Goal: Complete application form

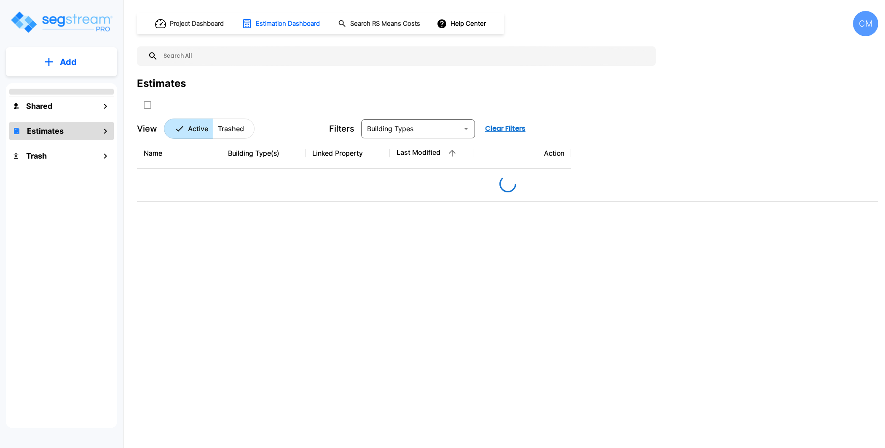
click at [192, 21] on h1 "Project Dashboard" at bounding box center [197, 24] width 54 height 10
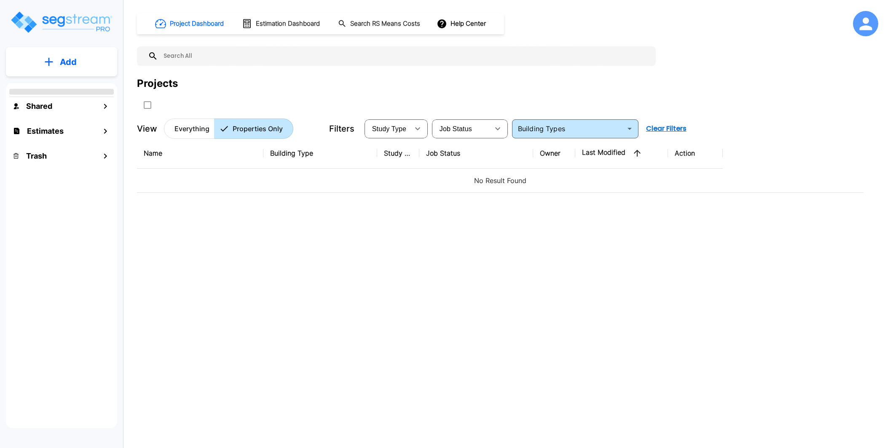
type input "Single Family Home"
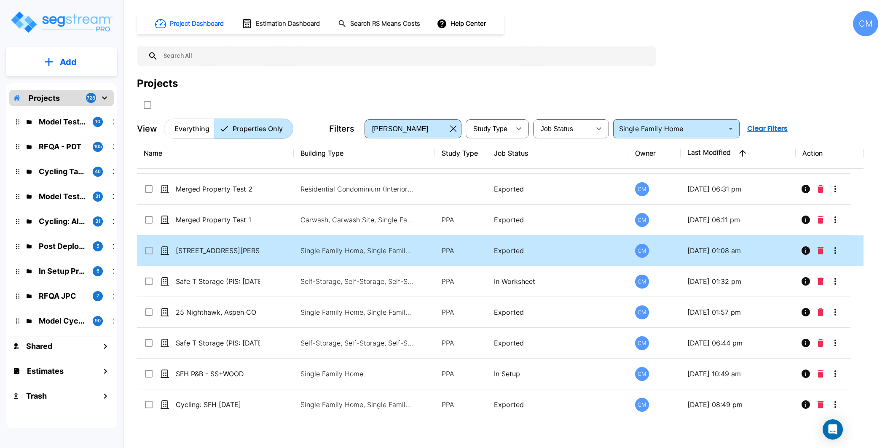
scroll to position [407, 0]
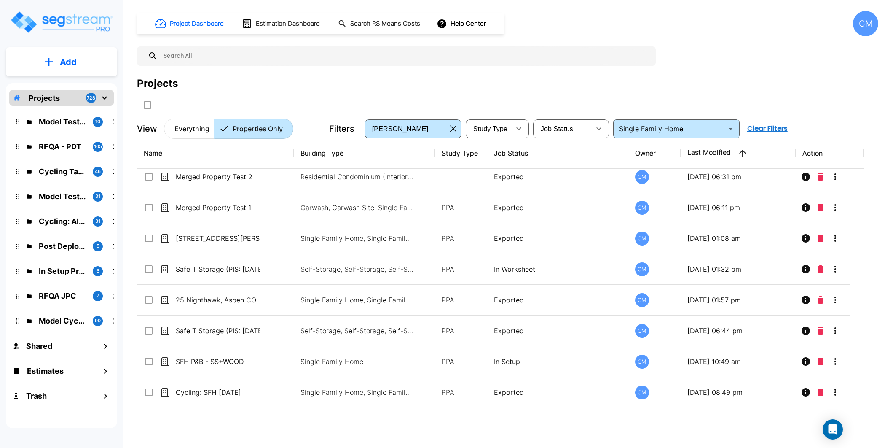
click at [870, 20] on div "CM" at bounding box center [865, 23] width 25 height 25
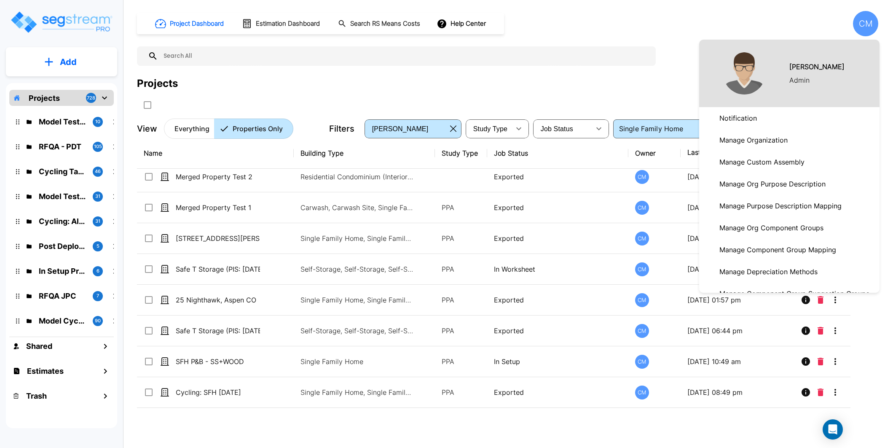
click at [555, 94] on div at bounding box center [442, 224] width 885 height 448
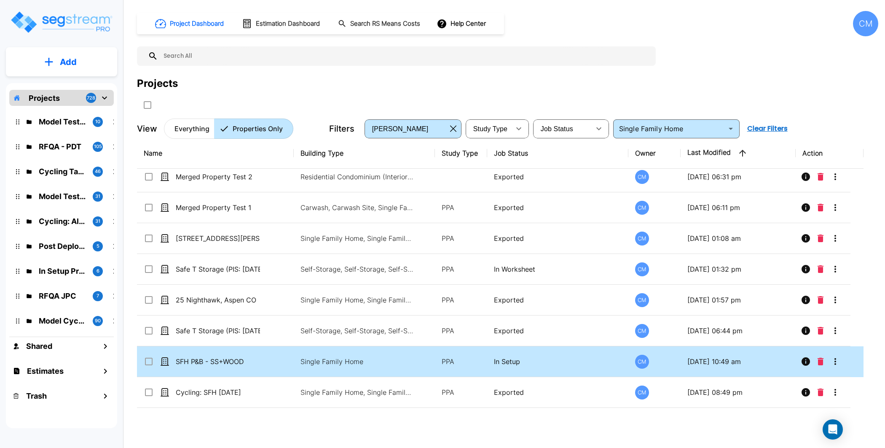
click at [515, 351] on td "In Setup" at bounding box center [557, 361] width 141 height 31
checkbox input "true"
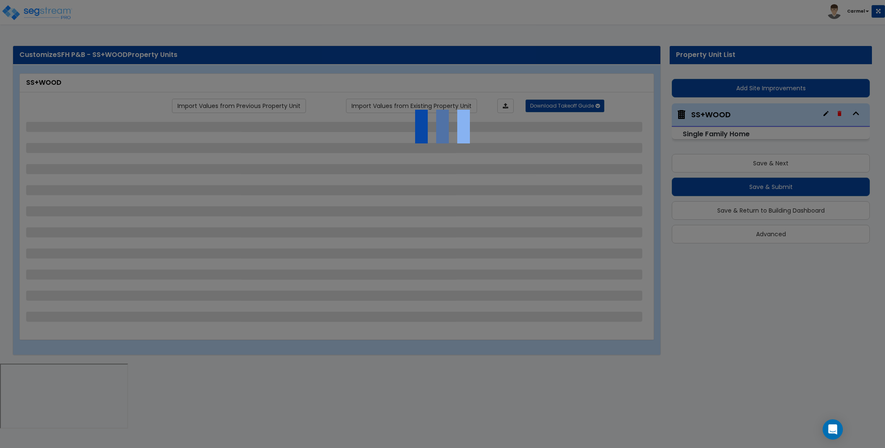
select select "1"
select select "4"
select select "7"
select select "1"
select select "2"
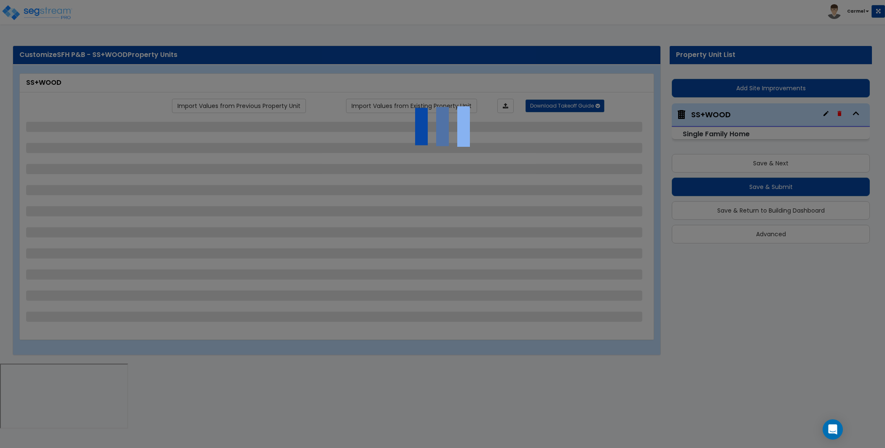
select select "1"
select select "10"
select select "1"
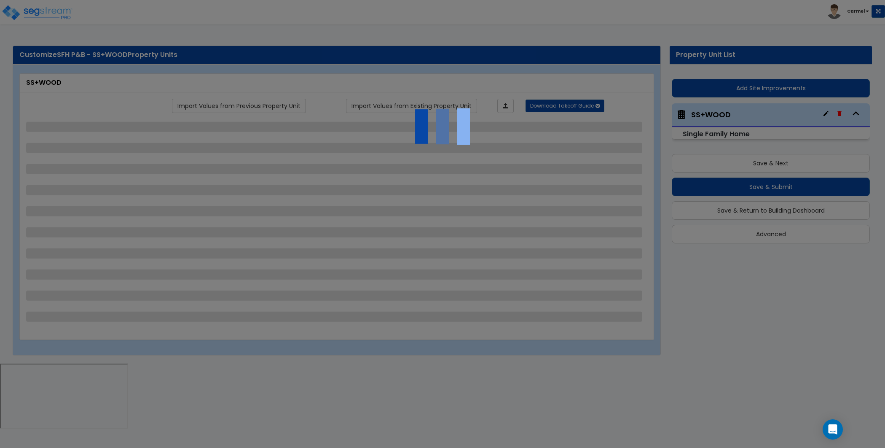
select select "1"
select select "2"
select select "1"
select select "5"
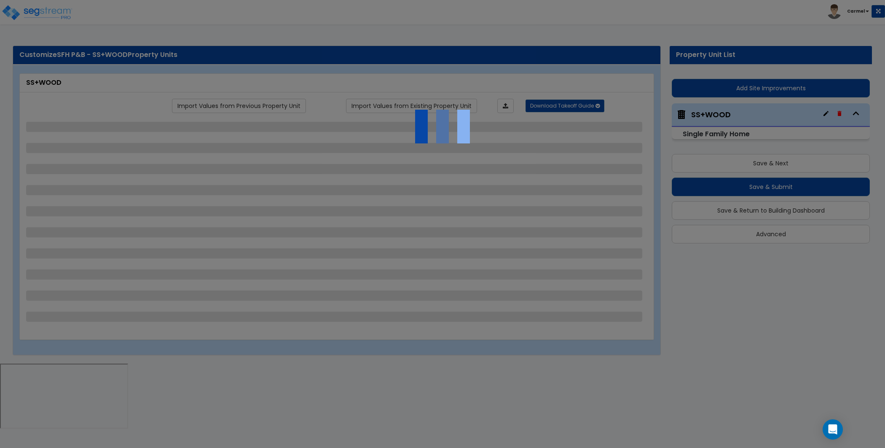
select select "1"
select select "5"
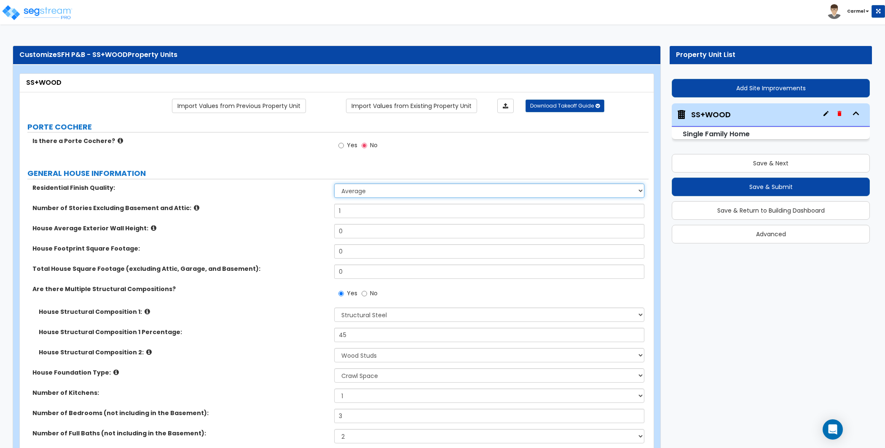
click at [390, 189] on select "Low Average High" at bounding box center [489, 190] width 310 height 14
click at [334, 183] on select "Low Average High" at bounding box center [489, 190] width 310 height 14
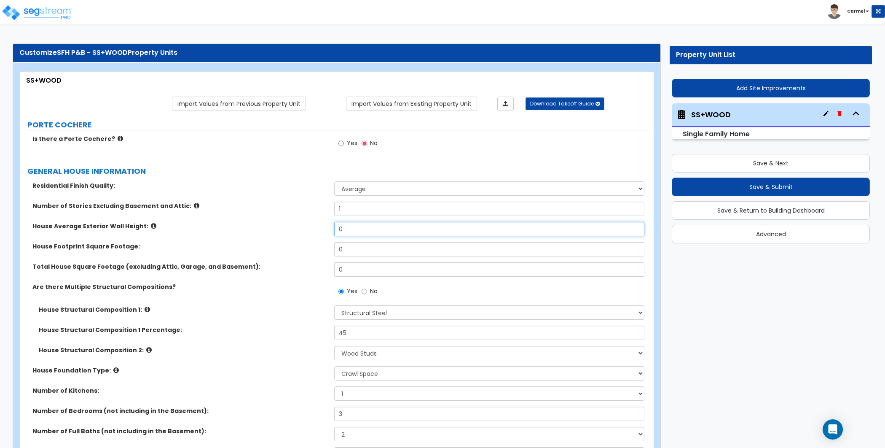
click at [367, 227] on input "0" at bounding box center [489, 229] width 310 height 14
type input "15"
type input "2,560"
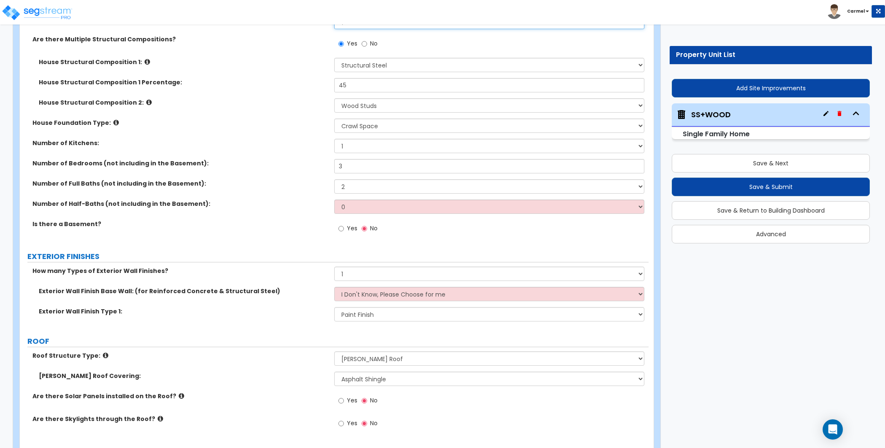
scroll to position [255, 0]
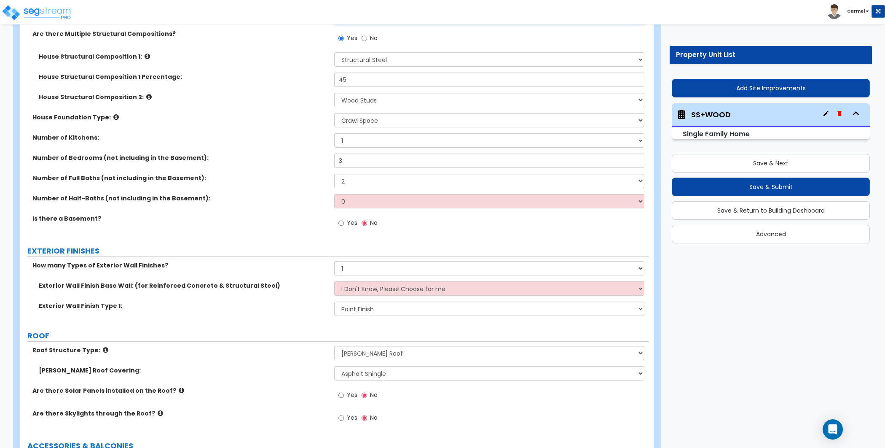
type input "2,125"
click at [390, 290] on select "I Don't Know, Please Choose for me Concrete Masonry Units (CMU) Cast-in-Place C…" at bounding box center [489, 288] width 310 height 14
select select "1"
click at [334, 281] on select "I Don't Know, Please Choose for me Concrete Masonry Units (CMU) Cast-in-Place C…" at bounding box center [489, 288] width 310 height 14
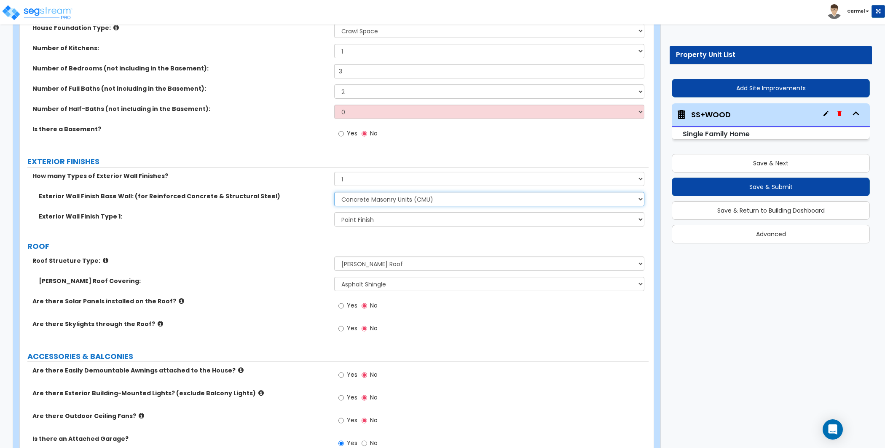
scroll to position [385, 0]
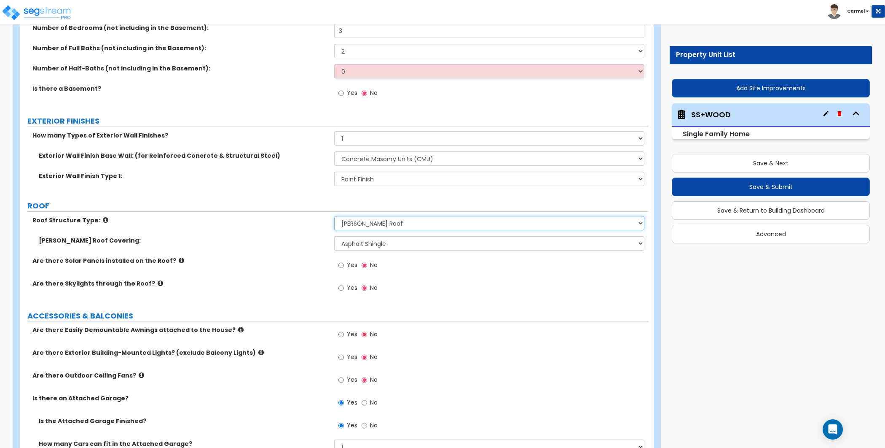
click at [390, 217] on select "Please Choose One Gable Roof Flat Roof Hybrid Gable & Flat Roof" at bounding box center [489, 223] width 310 height 14
click at [334, 216] on select "Please Choose One Gable Roof Flat Roof Hybrid Gable & Flat Roof" at bounding box center [489, 223] width 310 height 14
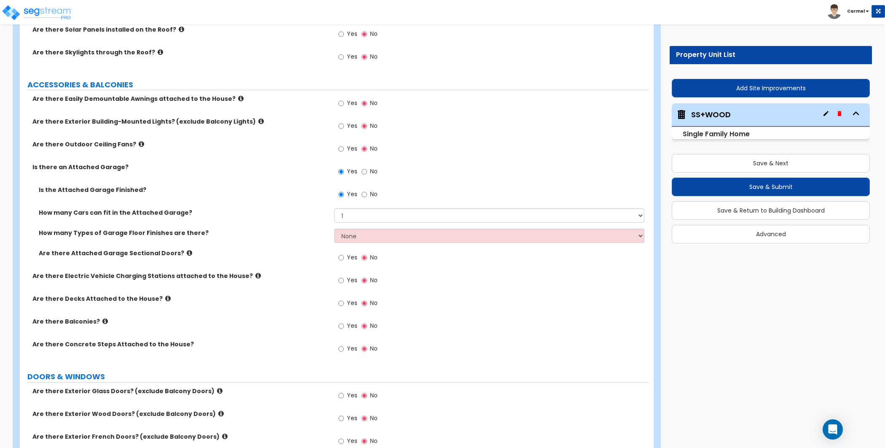
scroll to position [618, 0]
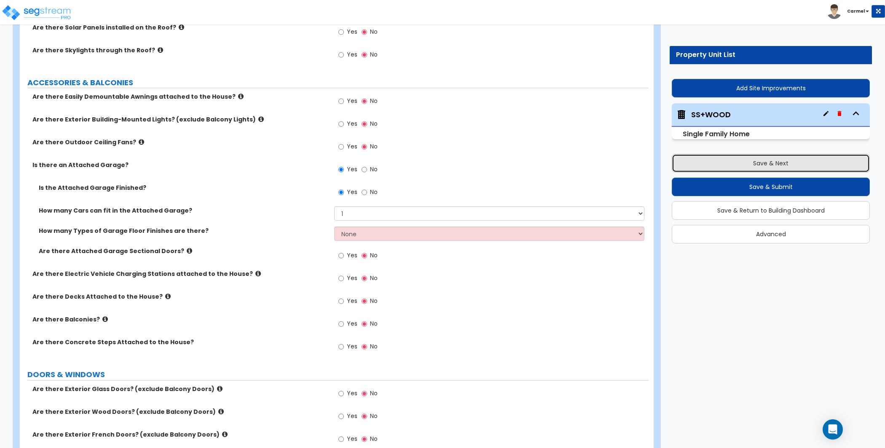
click at [713, 155] on button "Save & Next" at bounding box center [771, 163] width 198 height 19
type input "2560"
type input "2125"
